Goal: Transaction & Acquisition: Purchase product/service

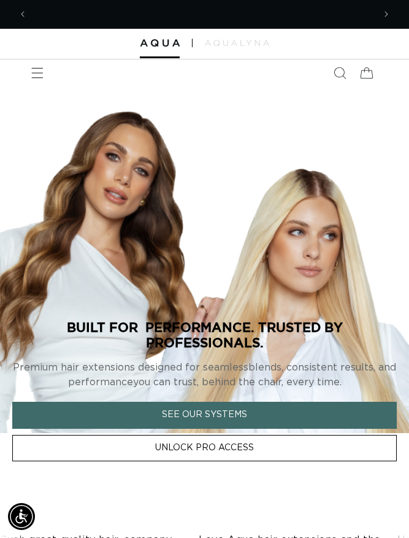
scroll to position [0, 341]
click at [36, 69] on icon "Menu" at bounding box center [37, 73] width 12 height 12
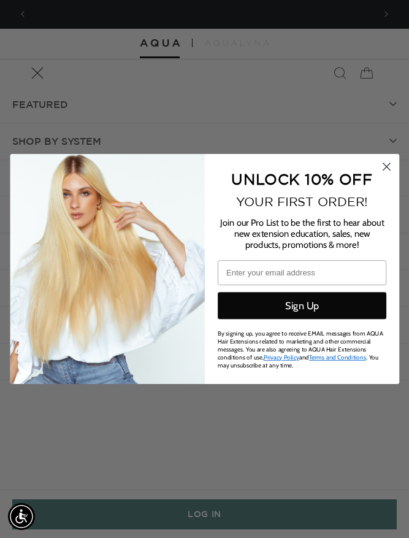
scroll to position [0, 0]
click at [387, 162] on circle "Close dialog" at bounding box center [386, 166] width 17 height 17
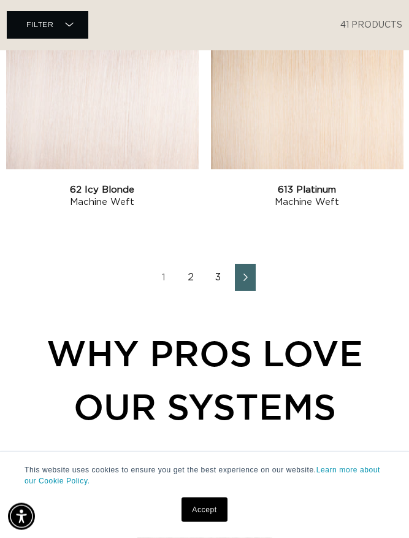
scroll to position [2321, 0]
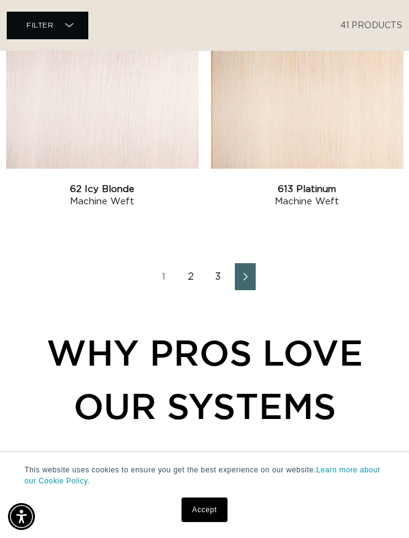
click at [195, 275] on link "2" at bounding box center [191, 276] width 21 height 27
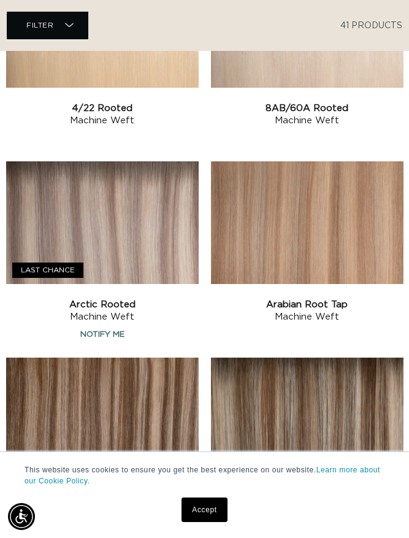
click at [106, 323] on link "Arctic Rooted Machine Weft" at bounding box center [102, 311] width 192 height 25
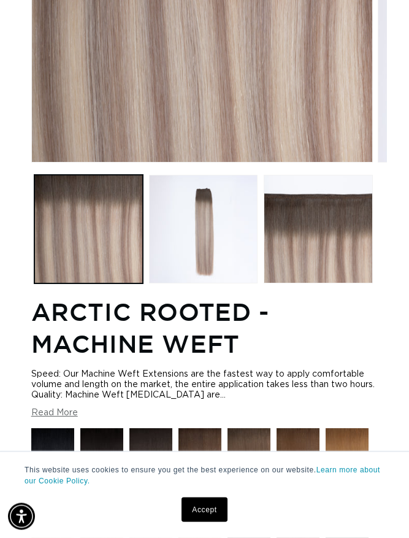
scroll to position [249, 0]
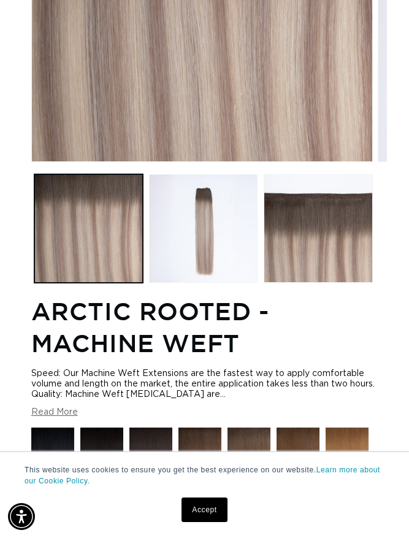
click at [216, 522] on link "Accept" at bounding box center [203, 509] width 45 height 25
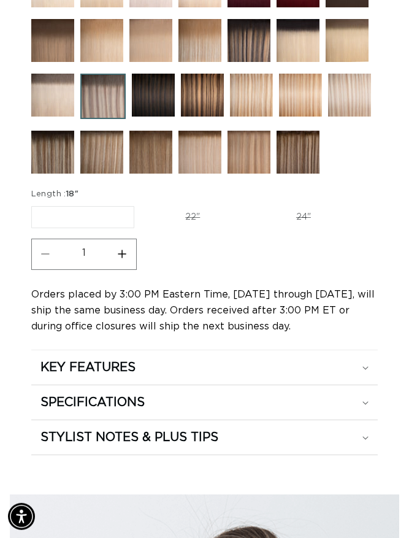
scroll to position [0, 0]
click at [74, 198] on span "18"" at bounding box center [72, 194] width 12 height 8
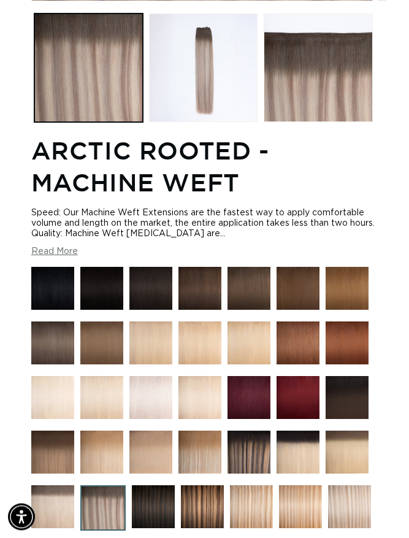
scroll to position [384, 0]
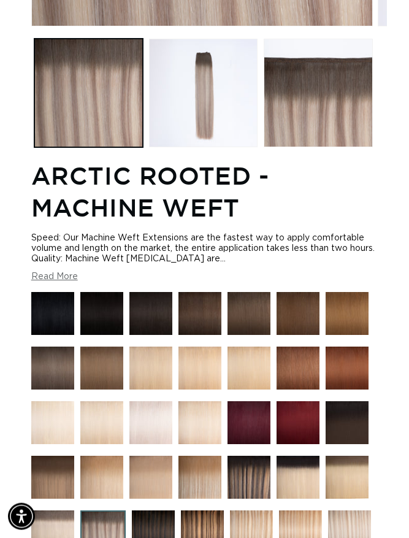
click at [61, 282] on button "Read More" at bounding box center [54, 277] width 47 height 10
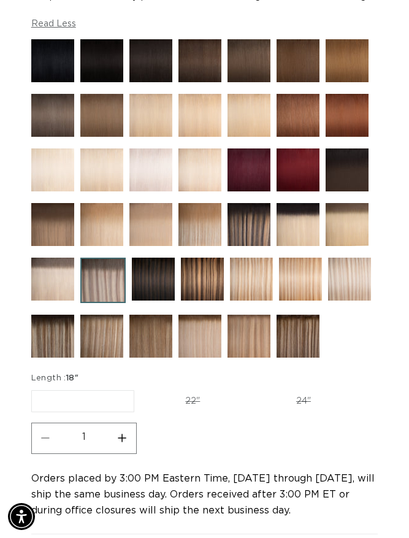
scroll to position [0, 683]
click at [71, 382] on span "18"" at bounding box center [72, 378] width 12 height 8
click at [114, 412] on label "18" Variant sold out or unavailable" at bounding box center [82, 401] width 103 height 22
click at [35, 388] on input "18" Variant sold out or unavailable" at bounding box center [34, 387] width 1 height 1
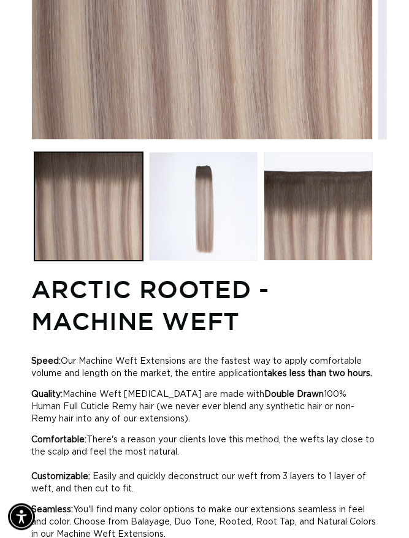
scroll to position [0, 0]
